Goal: Find specific page/section: Find specific page/section

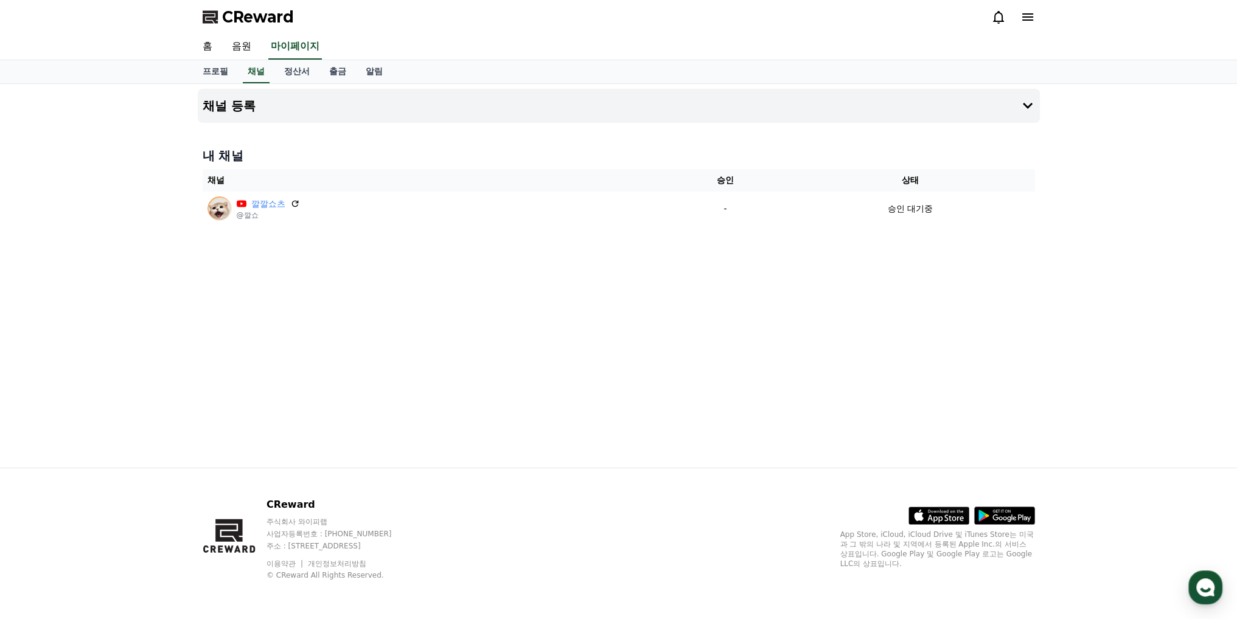
click at [937, 371] on div "채널 등록 내 채널 채널 승인 상태 깔깔쇼츠 @깔쇼 - 승인 대기중" at bounding box center [619, 276] width 852 height 384
click at [813, 373] on div "채널 등록 내 채널 채널 승인 상태 깔깔쇼츠 @깔쇼 - 승인 대기중" at bounding box center [619, 276] width 852 height 384
click at [287, 77] on link "정산서" at bounding box center [296, 71] width 45 height 23
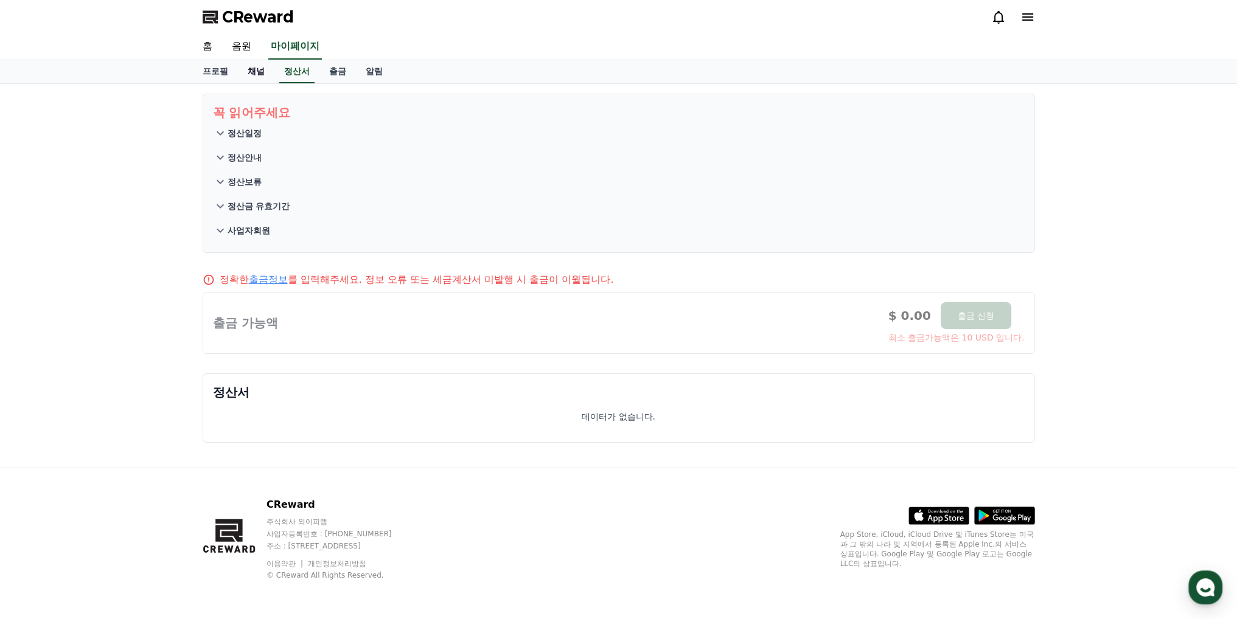
click at [252, 74] on link "채널" at bounding box center [256, 71] width 37 height 23
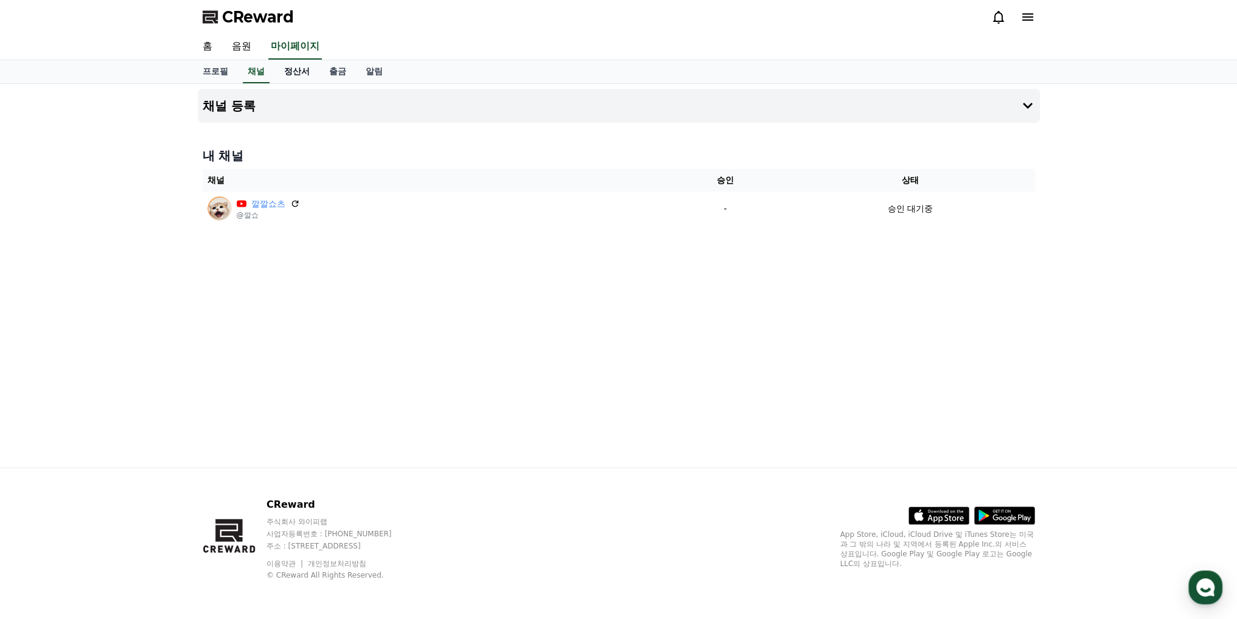
click at [287, 77] on link "정산서" at bounding box center [296, 71] width 45 height 23
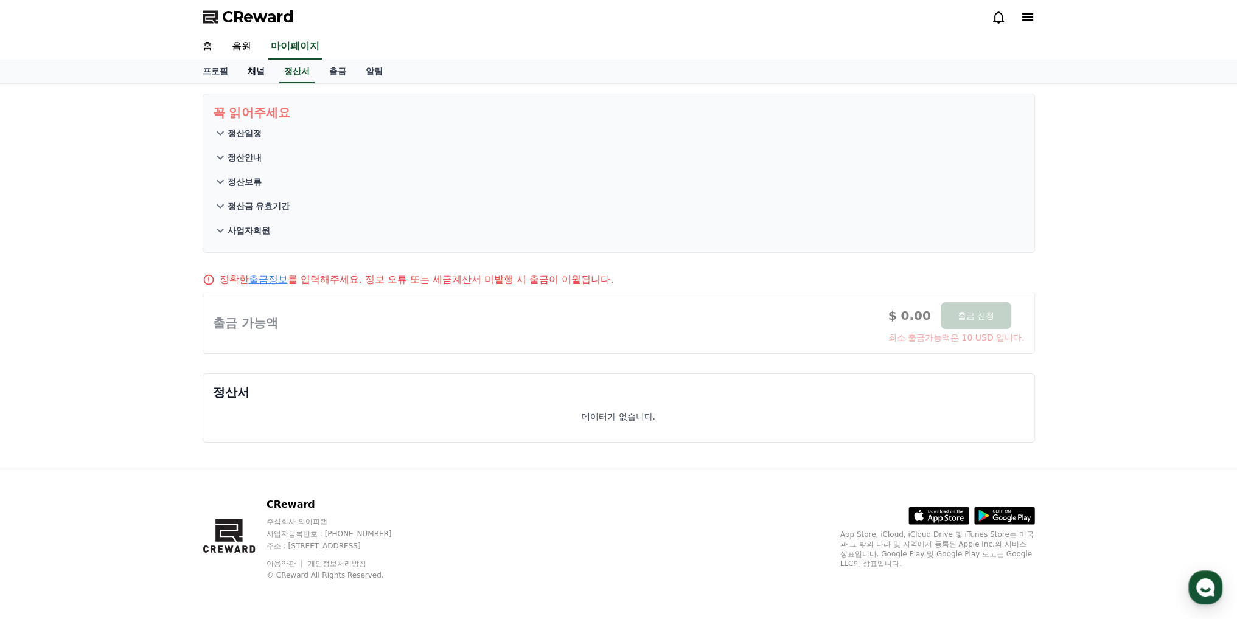
click at [262, 75] on link "채널" at bounding box center [256, 71] width 37 height 23
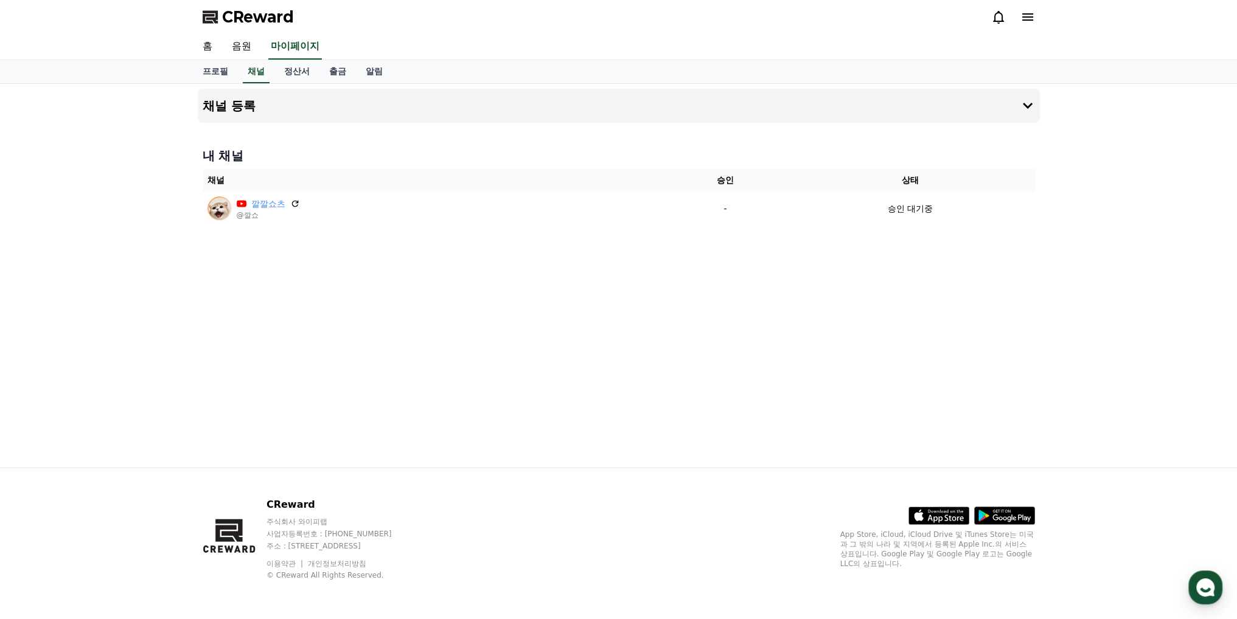
click at [630, 374] on div "채널 등록 내 채널 채널 승인 상태 깔깔쇼츠 @깔쇼 - 승인 대기중" at bounding box center [619, 276] width 852 height 384
click at [541, 339] on div "채널 등록 내 채널 채널 승인 상태 깔깔쇼츠 @깔쇼 - 승인 대기중" at bounding box center [619, 276] width 852 height 384
